Goal: Task Accomplishment & Management: Complete application form

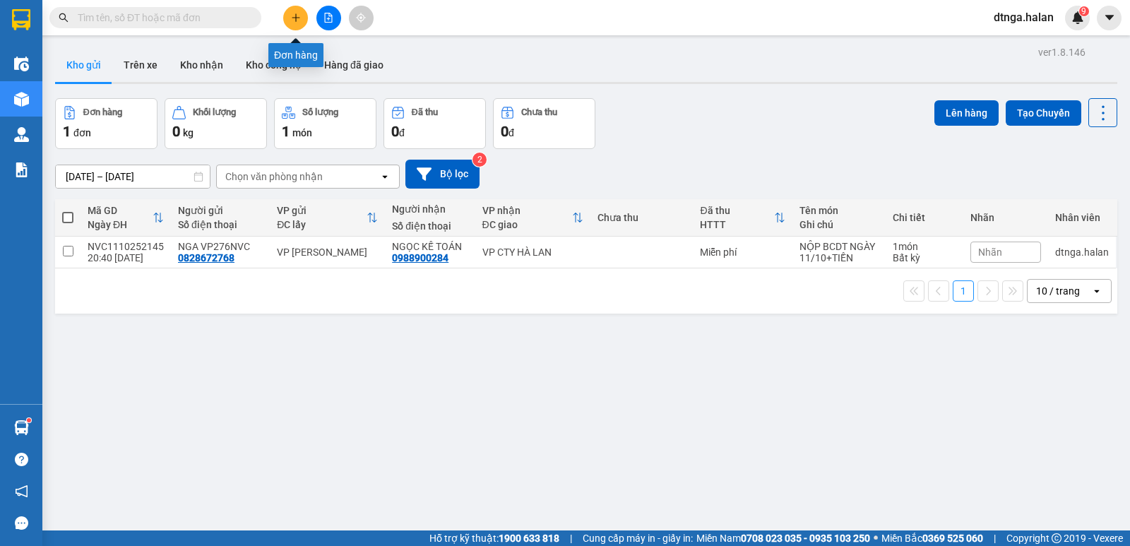
click at [292, 16] on icon "plus" at bounding box center [296, 18] width 10 height 10
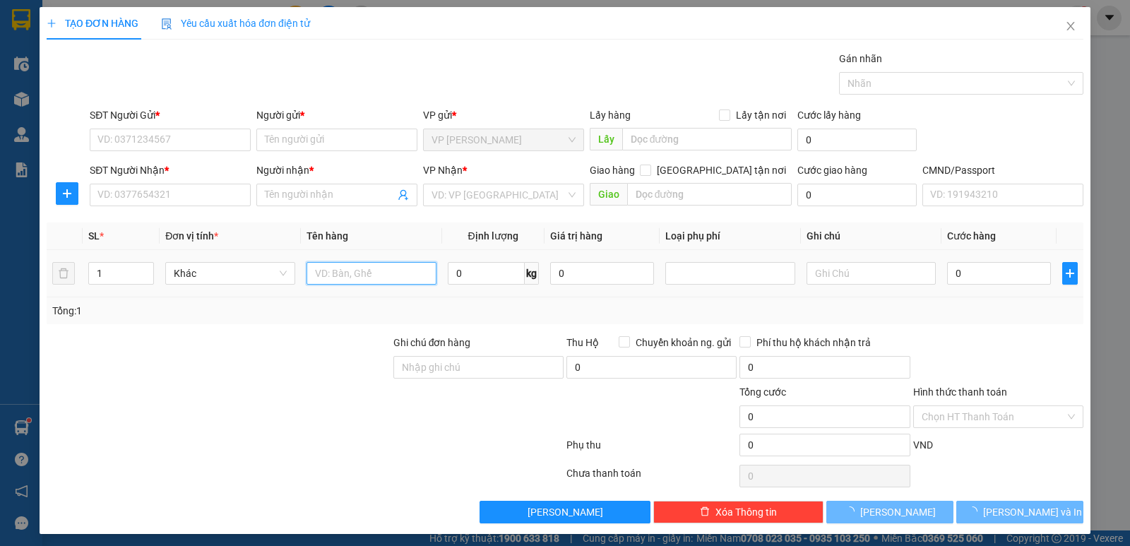
click at [328, 267] on input "text" at bounding box center [371, 273] width 130 height 23
type input "x"
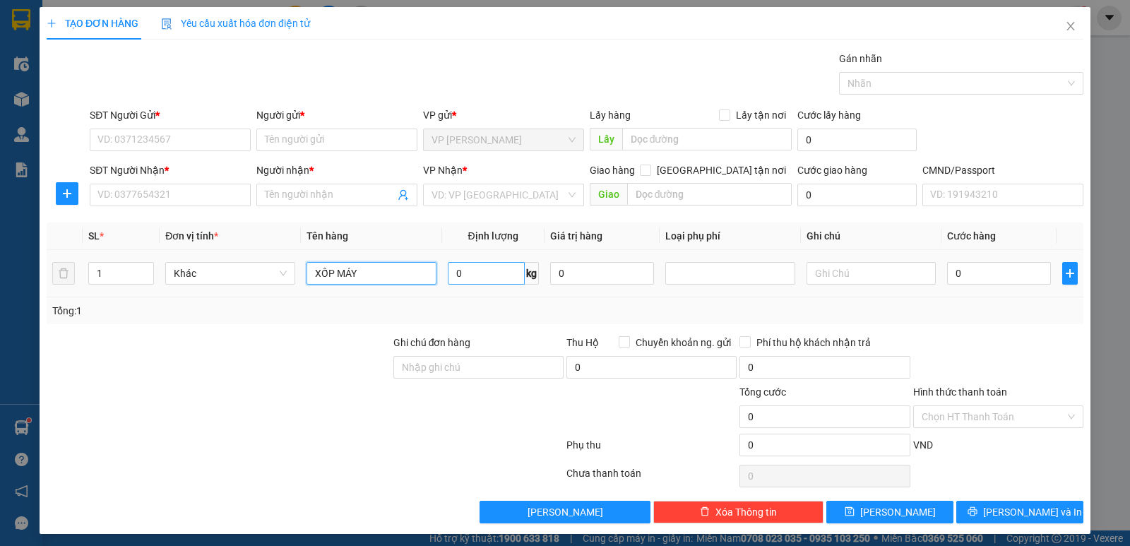
type input "XỐP MÁY"
click at [448, 276] on input "0" at bounding box center [486, 273] width 77 height 23
type input "10"
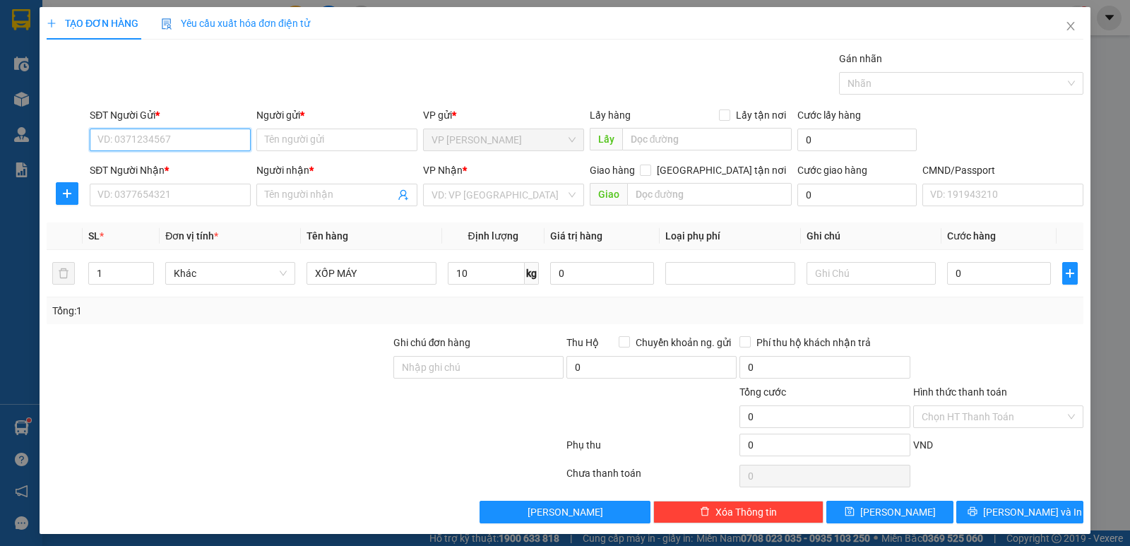
click at [151, 141] on input "SĐT Người Gửi *" at bounding box center [170, 139] width 161 height 23
type input "0934566536"
click at [215, 164] on div "0934566536 - CƯỜNG" at bounding box center [168, 168] width 143 height 16
type input "CƯỜNG"
type input "0934566536"
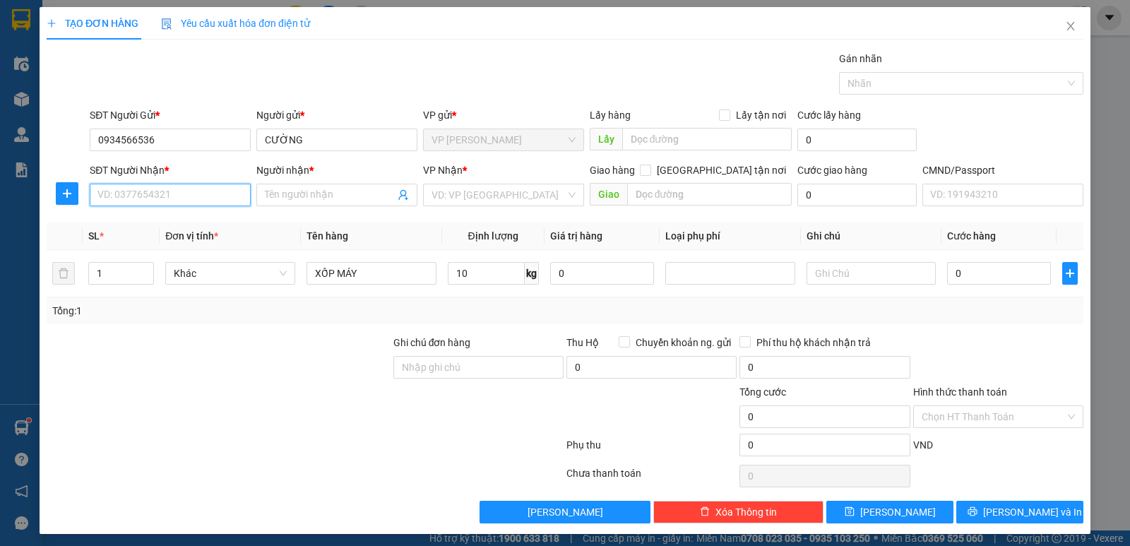
click at [214, 191] on input "SĐT Người Nhận *" at bounding box center [170, 195] width 161 height 23
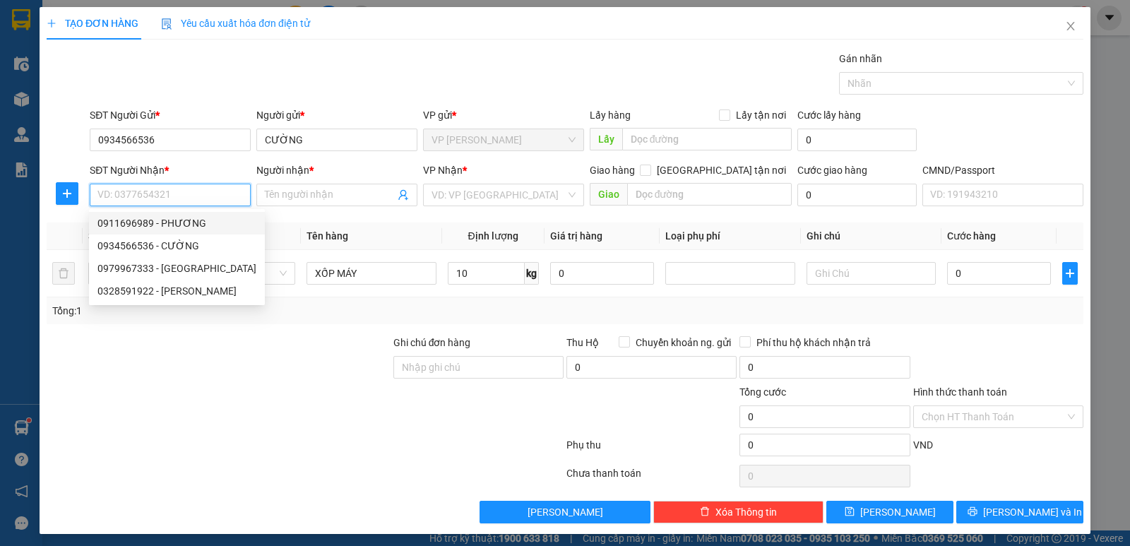
click at [216, 200] on input "SĐT Người Nhận *" at bounding box center [170, 195] width 161 height 23
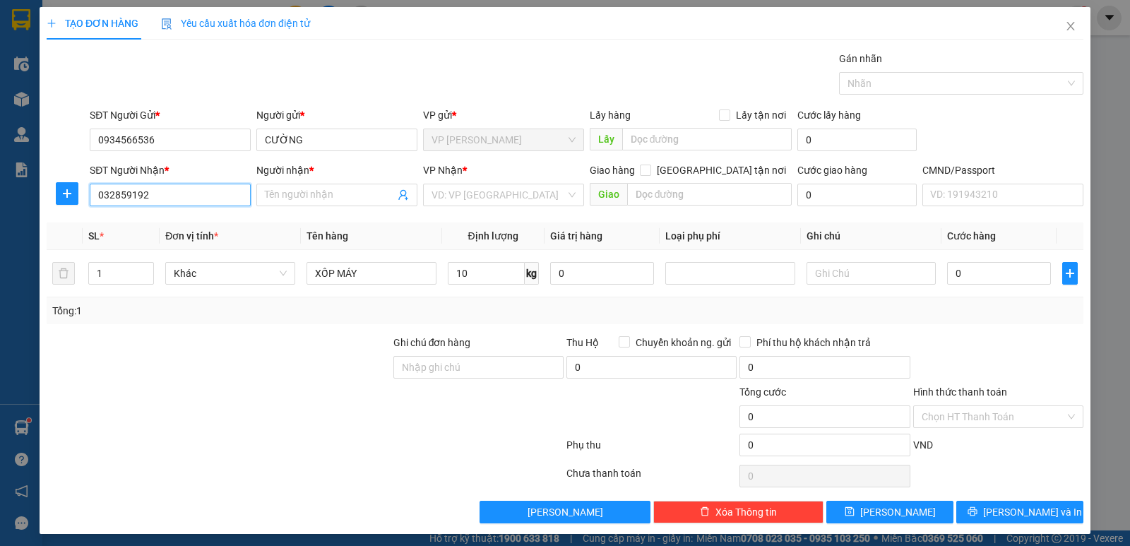
type input "0328591922"
click at [145, 226] on div "0328591922 - [PERSON_NAME]" at bounding box center [168, 223] width 143 height 16
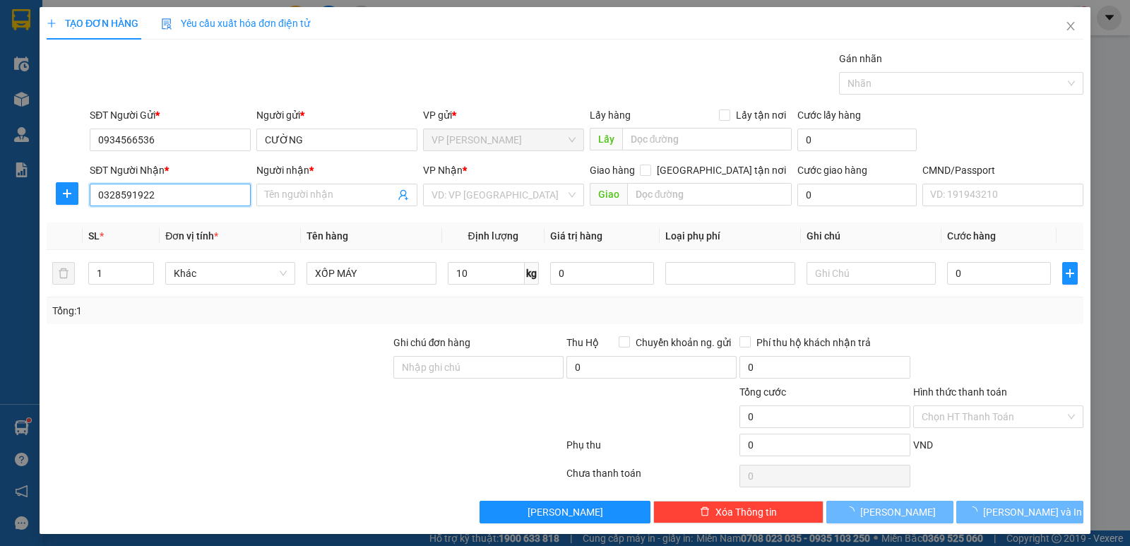
type input "HUỆ"
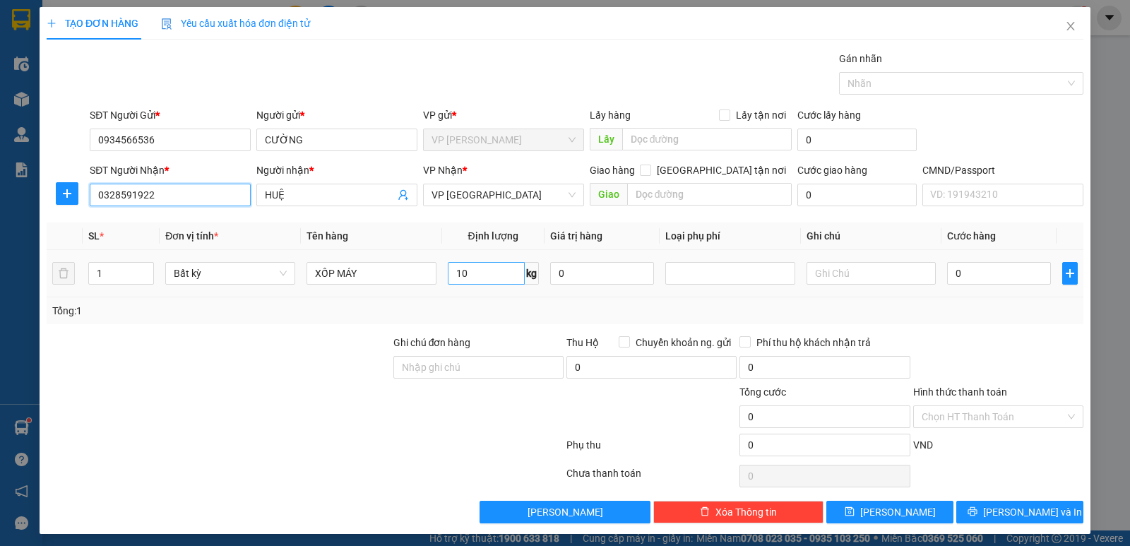
type input "0328591922"
click at [493, 270] on input "10" at bounding box center [486, 273] width 77 height 23
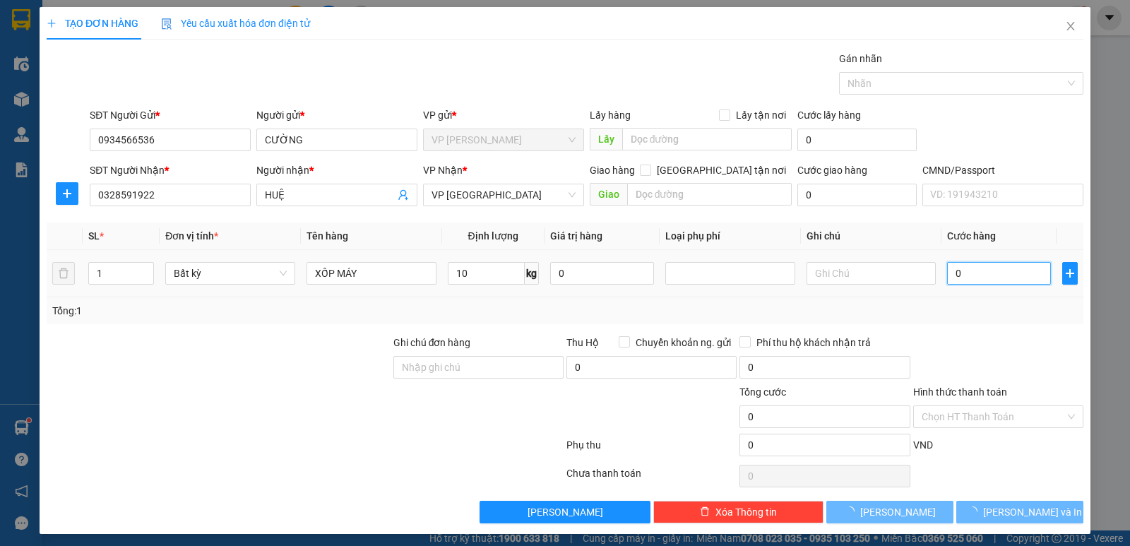
click at [949, 273] on input "0" at bounding box center [999, 273] width 104 height 23
click at [986, 329] on div "Transit Pickup Surcharge Ids Transit Deliver Surcharge Ids Transit Deliver Surc…" at bounding box center [565, 287] width 1036 height 472
type input "40.000"
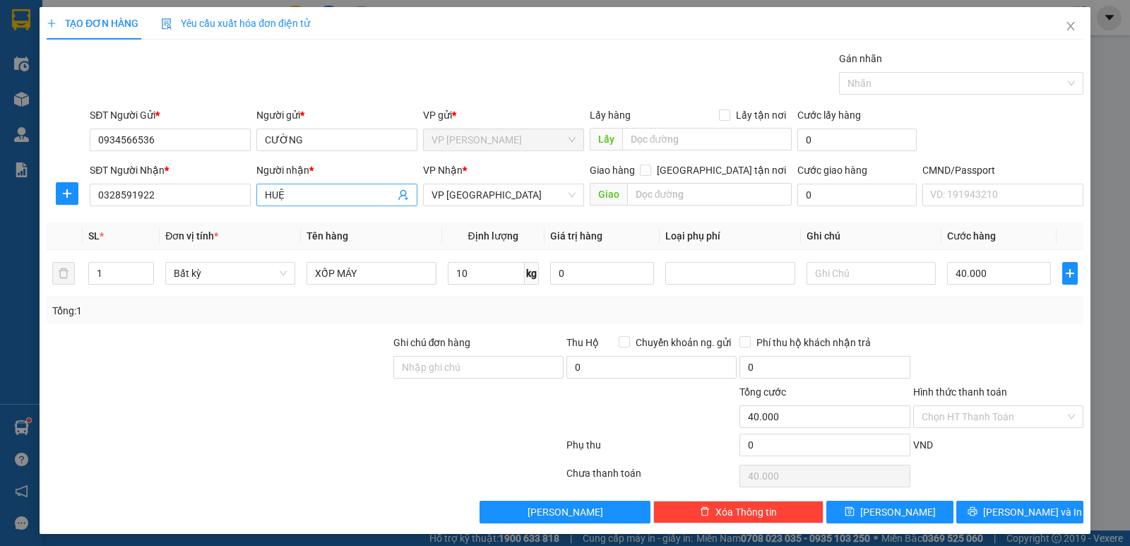
click at [298, 200] on input "HUỆ" at bounding box center [330, 195] width 130 height 16
type input "H"
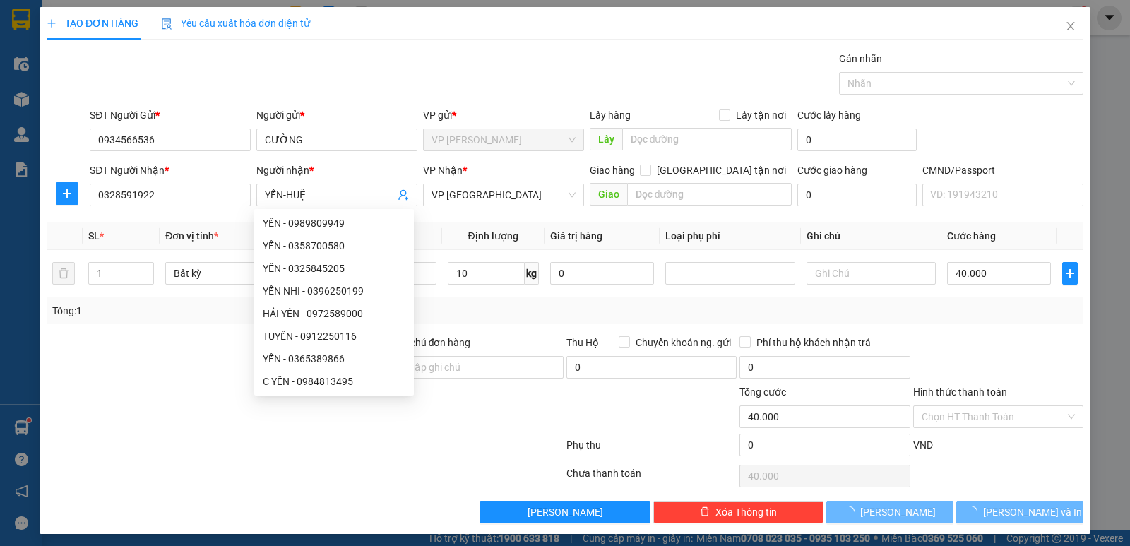
click at [1017, 454] on div "VND" at bounding box center [997, 449] width 173 height 25
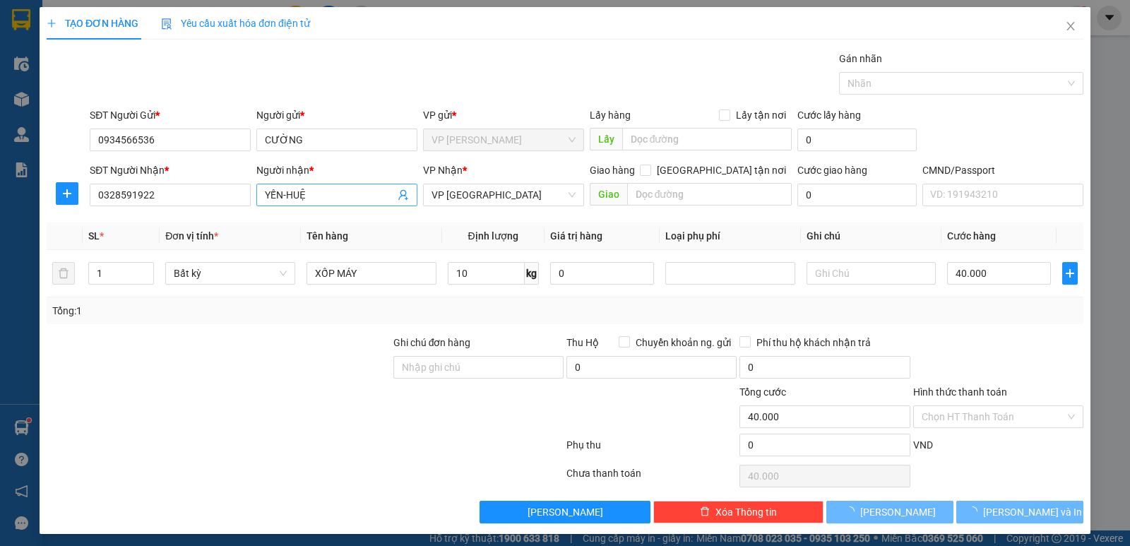
click at [284, 196] on input "YẾN-HUỆ" at bounding box center [330, 195] width 130 height 16
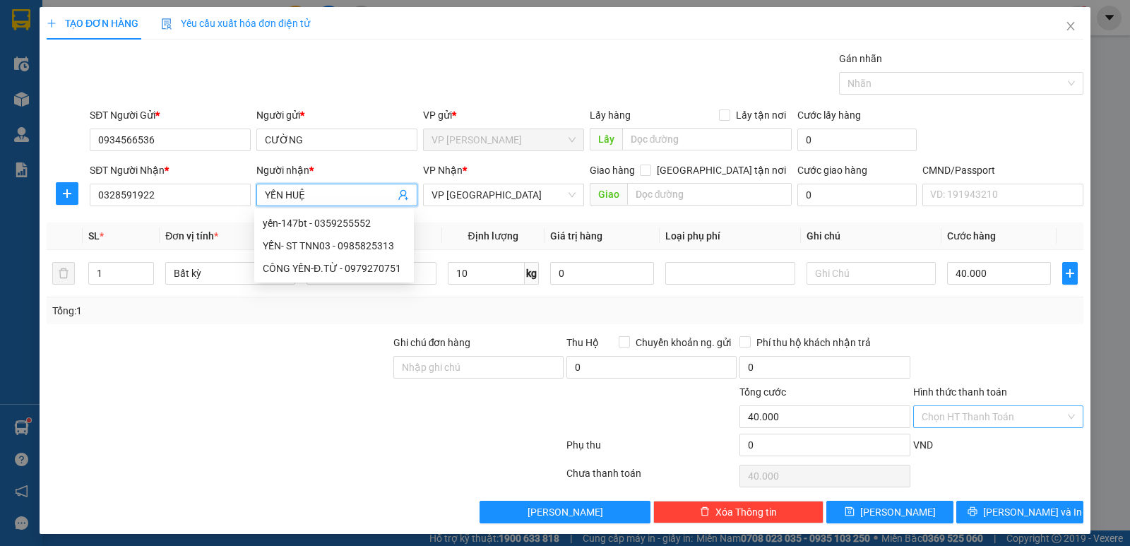
type input "YẾN HUỆ"
click at [1021, 414] on input "Hình thức thanh toán" at bounding box center [992, 416] width 143 height 21
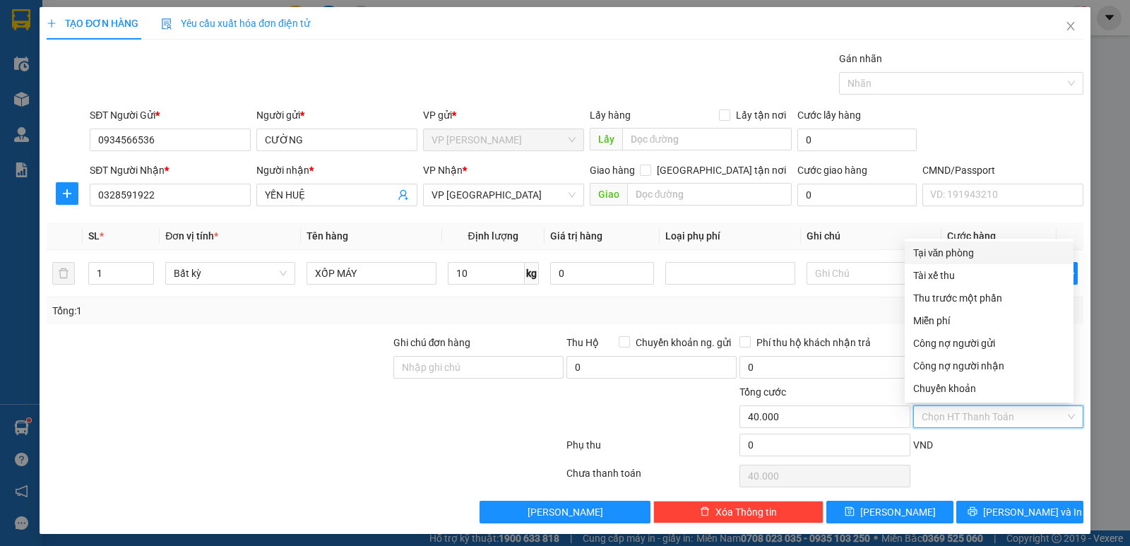
click at [978, 254] on div "Tại văn phòng" at bounding box center [989, 253] width 152 height 16
type input "0"
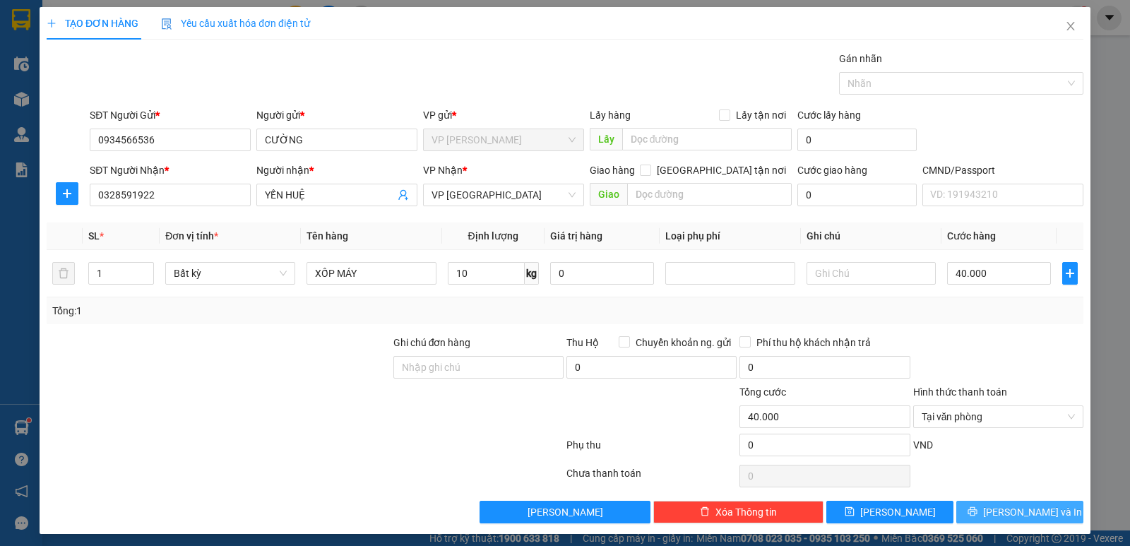
click at [1038, 510] on button "[PERSON_NAME] và In" at bounding box center [1019, 512] width 127 height 23
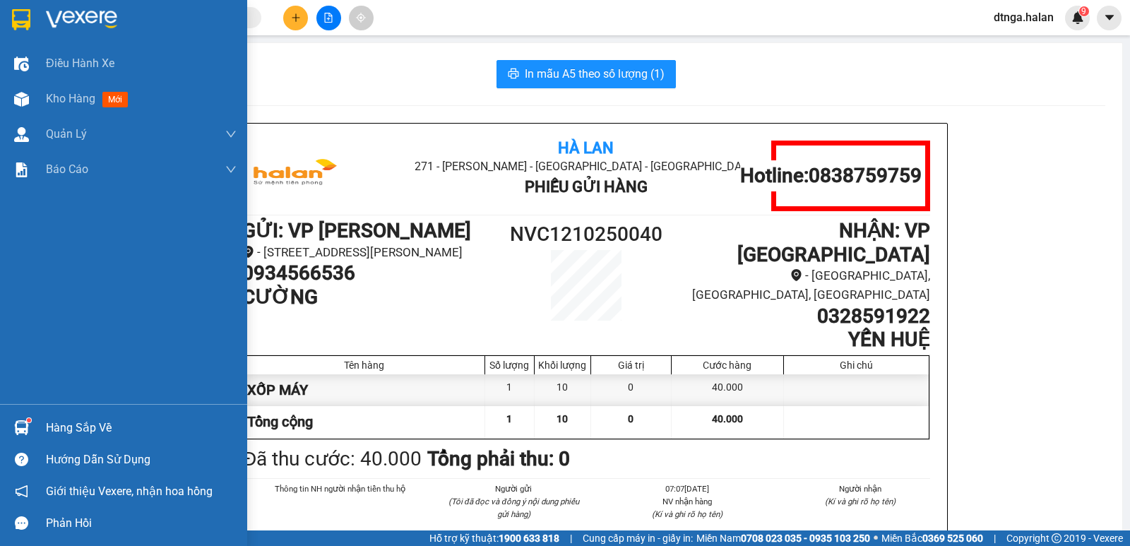
click at [71, 428] on div "Hàng sắp về" at bounding box center [141, 427] width 191 height 21
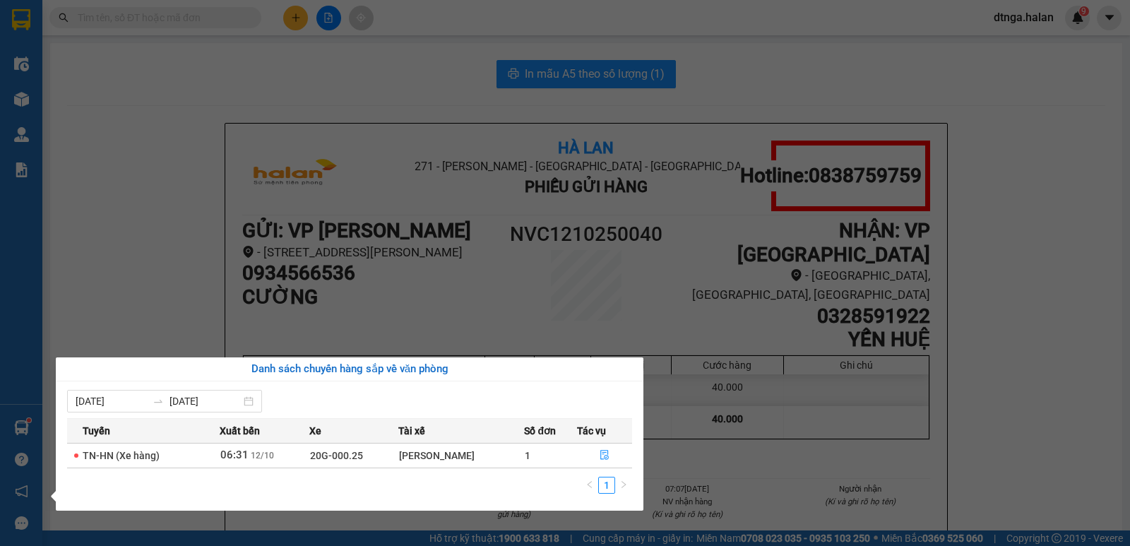
click at [1016, 386] on section "Kết quả tìm kiếm ( 0 ) Bộ lọc No Data dtnga.halan 9 Điều hành xe Kho hàng mới Q…" at bounding box center [565, 273] width 1130 height 546
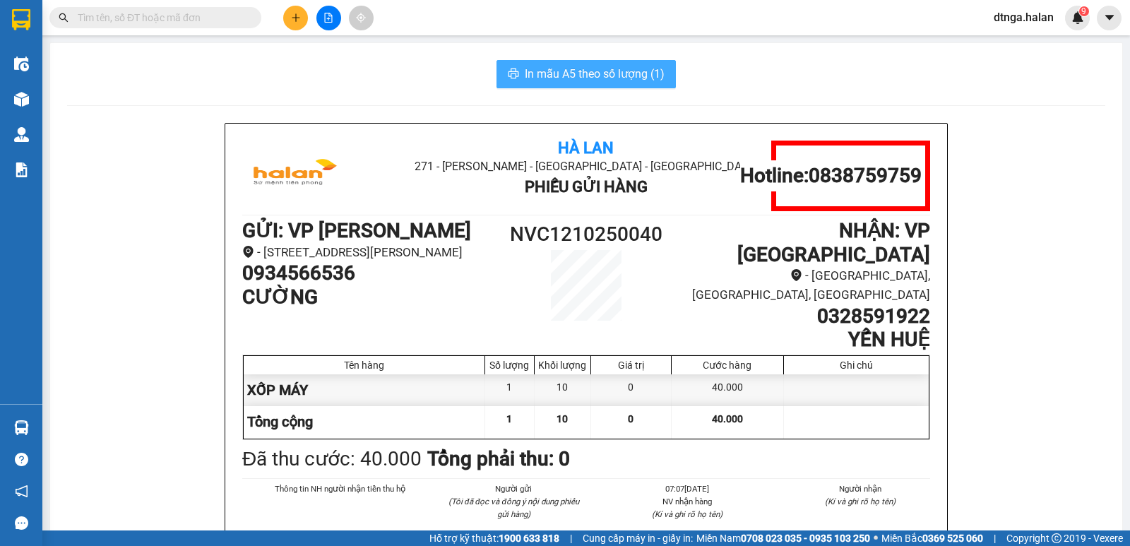
click at [657, 84] on button "In mẫu A5 theo số lượng (1)" at bounding box center [585, 74] width 179 height 28
